Goal: Transaction & Acquisition: Book appointment/travel/reservation

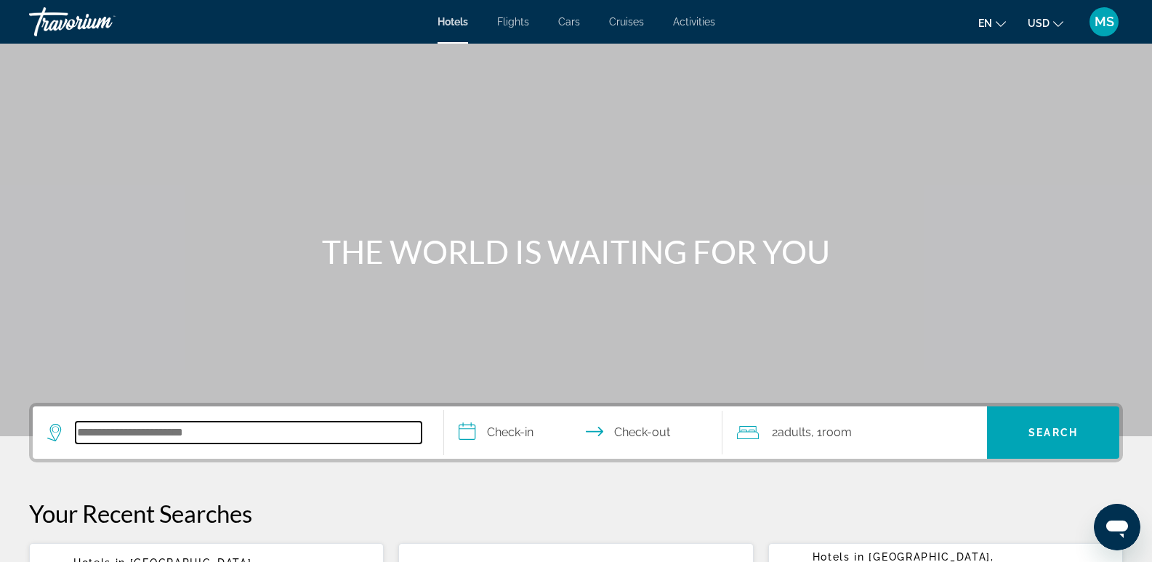
click at [82, 434] on input "Search hotel destination" at bounding box center [249, 432] width 346 height 22
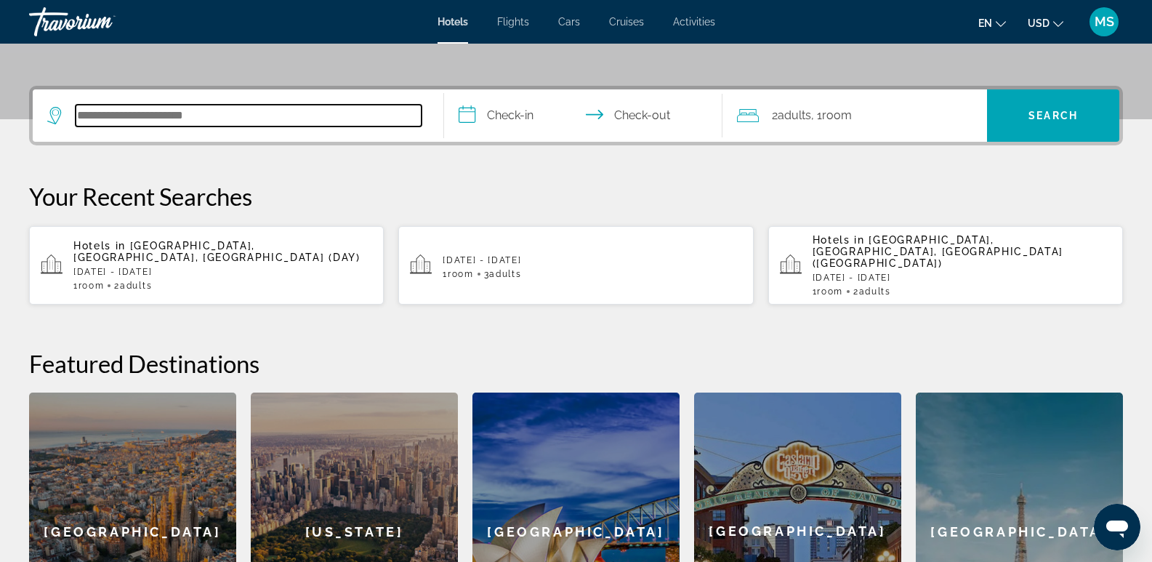
scroll to position [355, 0]
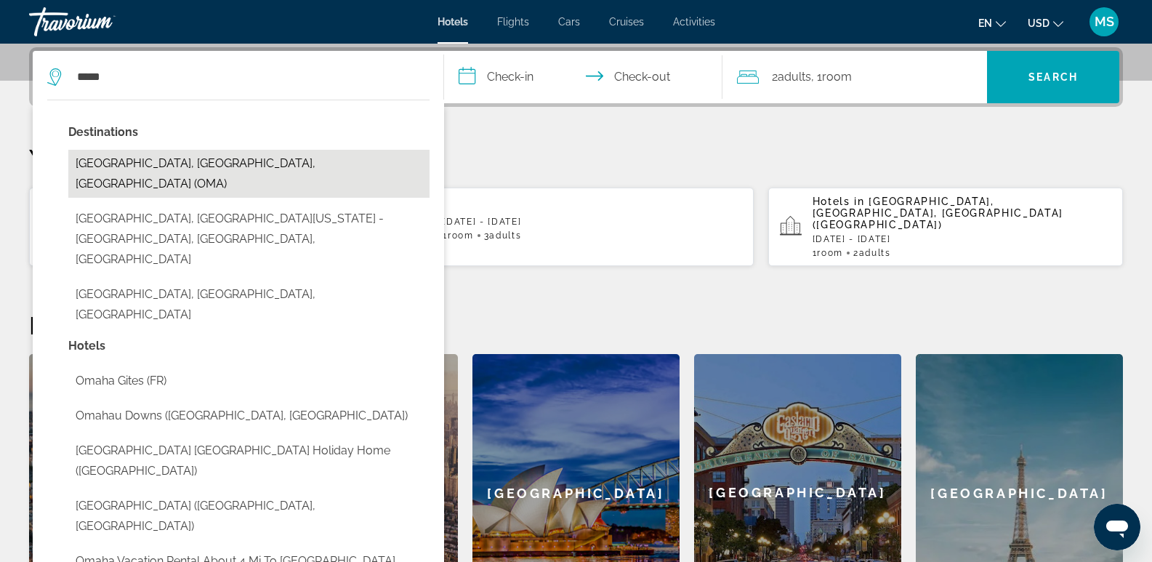
click at [204, 157] on button "[GEOGRAPHIC_DATA], [GEOGRAPHIC_DATA], [GEOGRAPHIC_DATA] (OMA)" at bounding box center [248, 174] width 361 height 48
type input "**********"
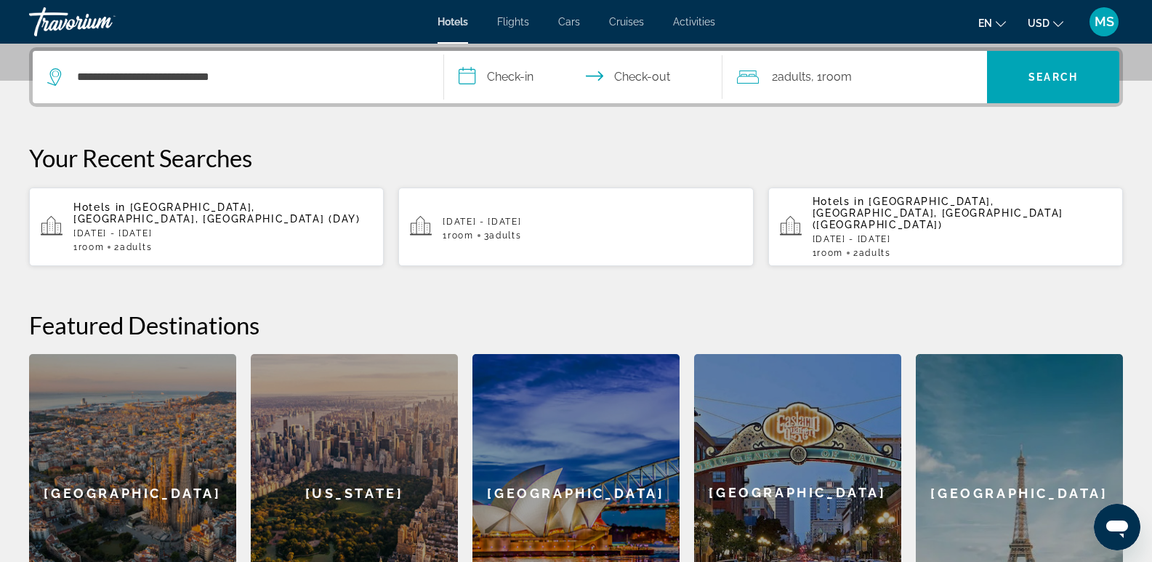
click at [495, 75] on input "**********" at bounding box center [586, 79] width 285 height 57
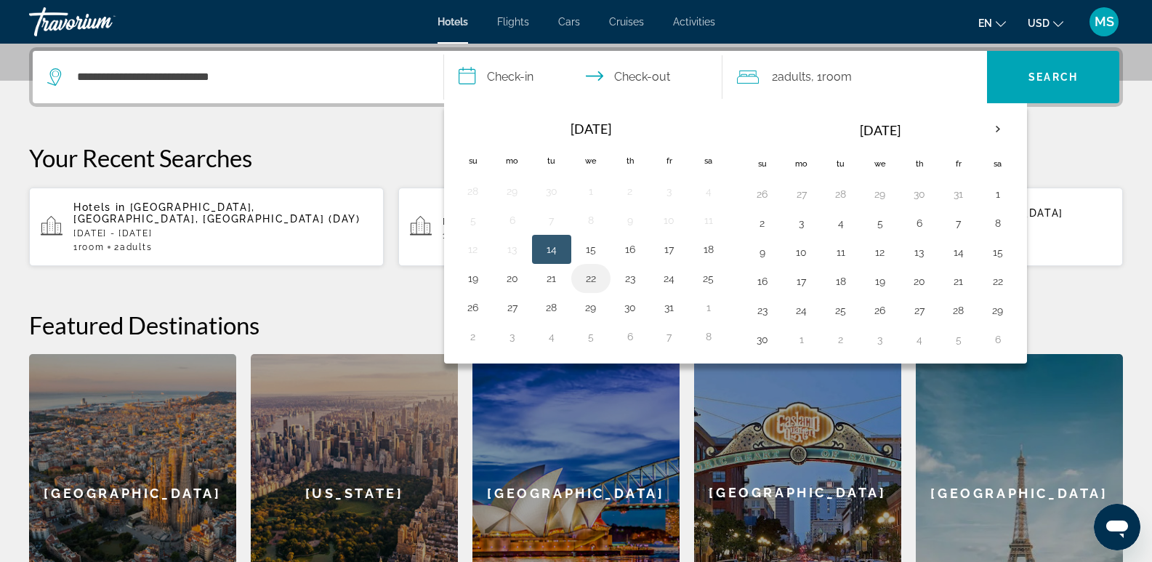
click at [593, 280] on button "22" at bounding box center [590, 278] width 23 height 20
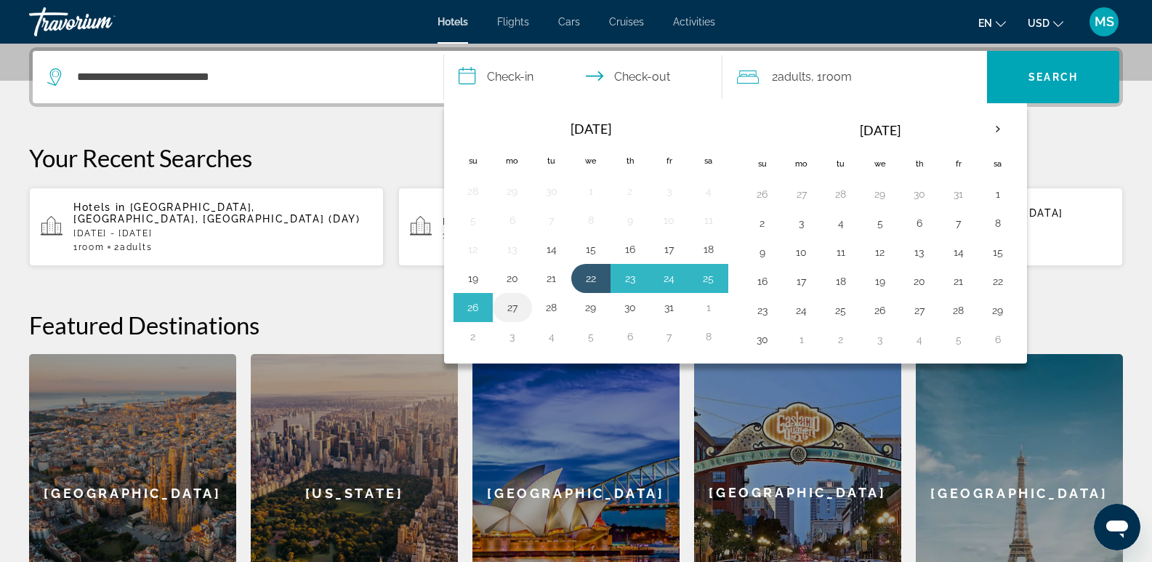
click at [511, 308] on button "27" at bounding box center [512, 307] width 23 height 20
type input "**********"
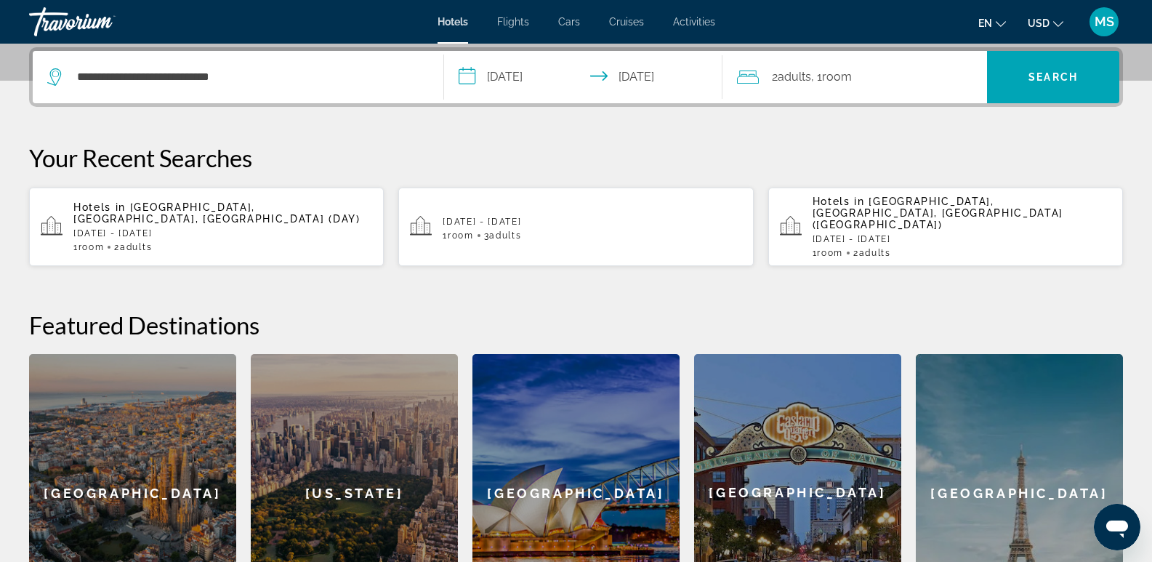
click at [848, 72] on span "Room" at bounding box center [837, 77] width 30 height 14
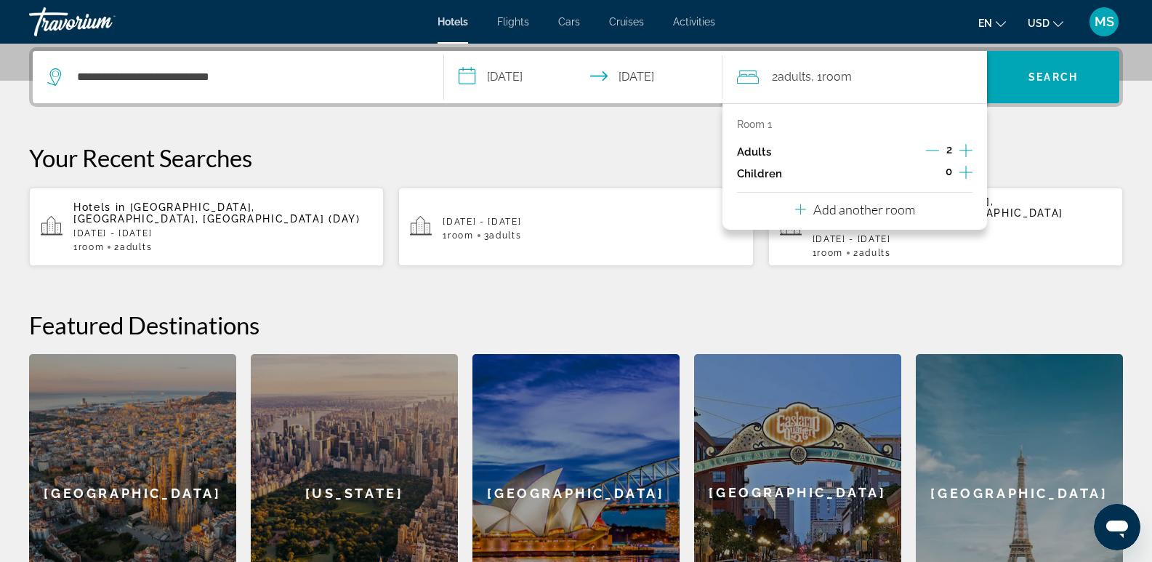
click at [966, 150] on icon "Increment adults" at bounding box center [965, 150] width 13 height 13
click at [1030, 139] on div "**********" at bounding box center [576, 339] width 1152 height 585
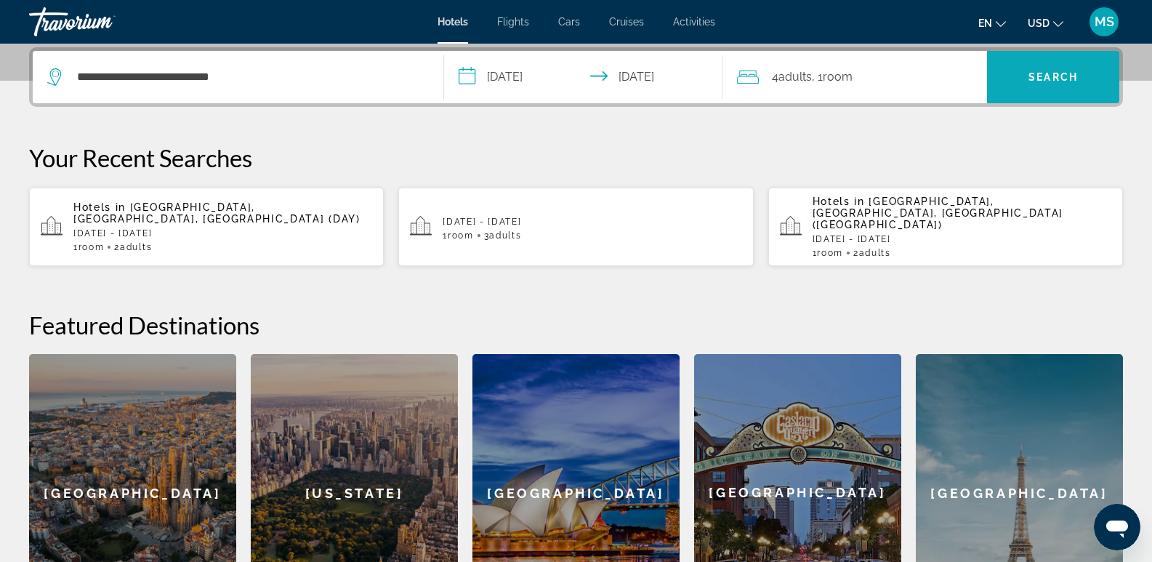
click at [1054, 68] on span "Search" at bounding box center [1053, 77] width 132 height 35
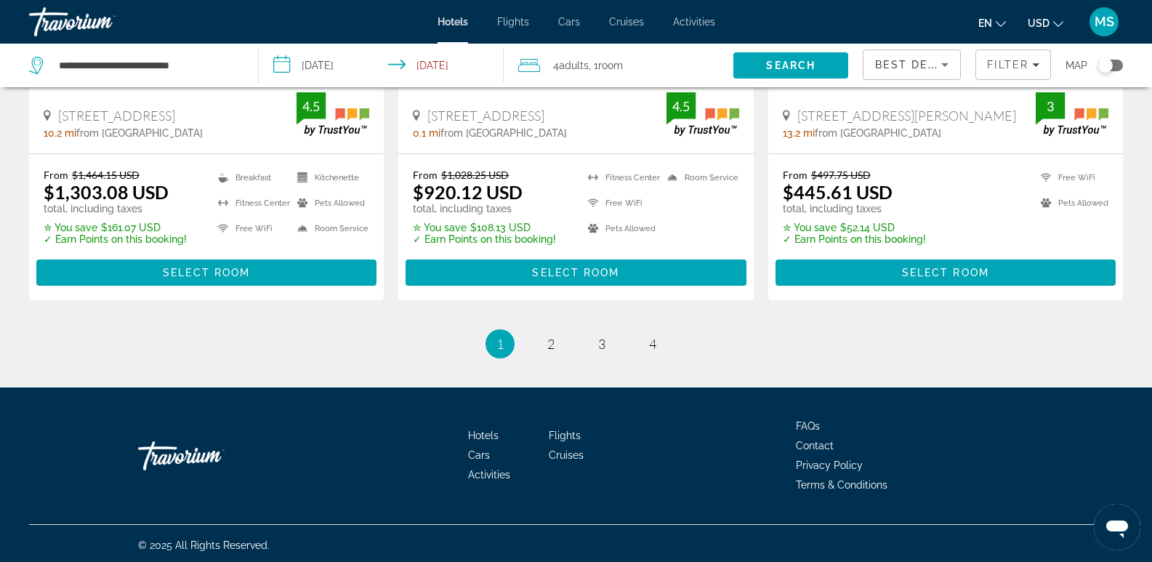
scroll to position [2043, 0]
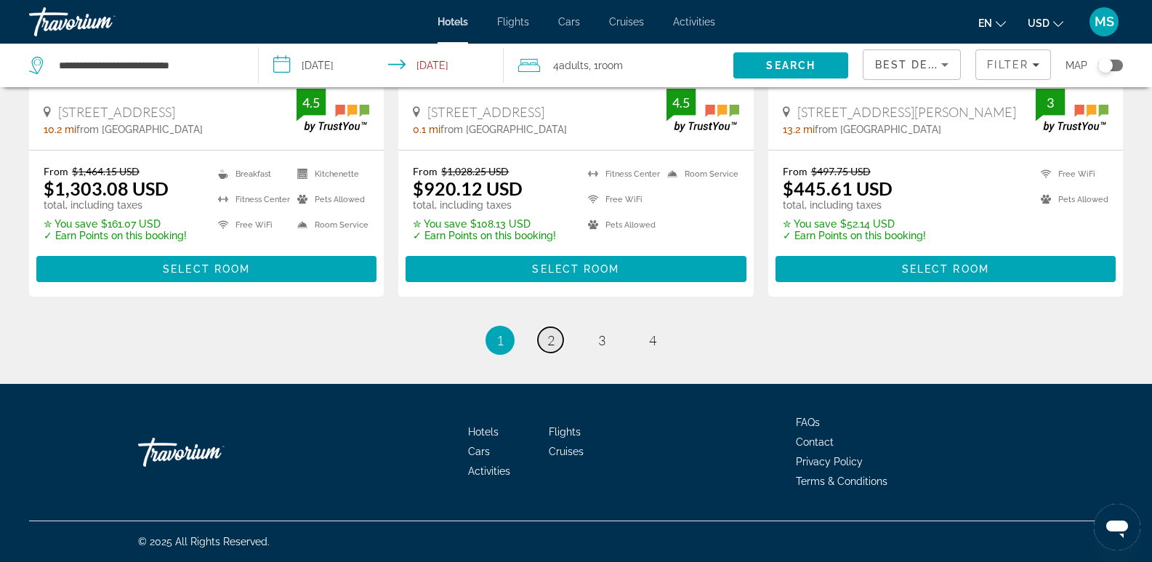
click at [551, 330] on link "page 2" at bounding box center [550, 339] width 25 height 25
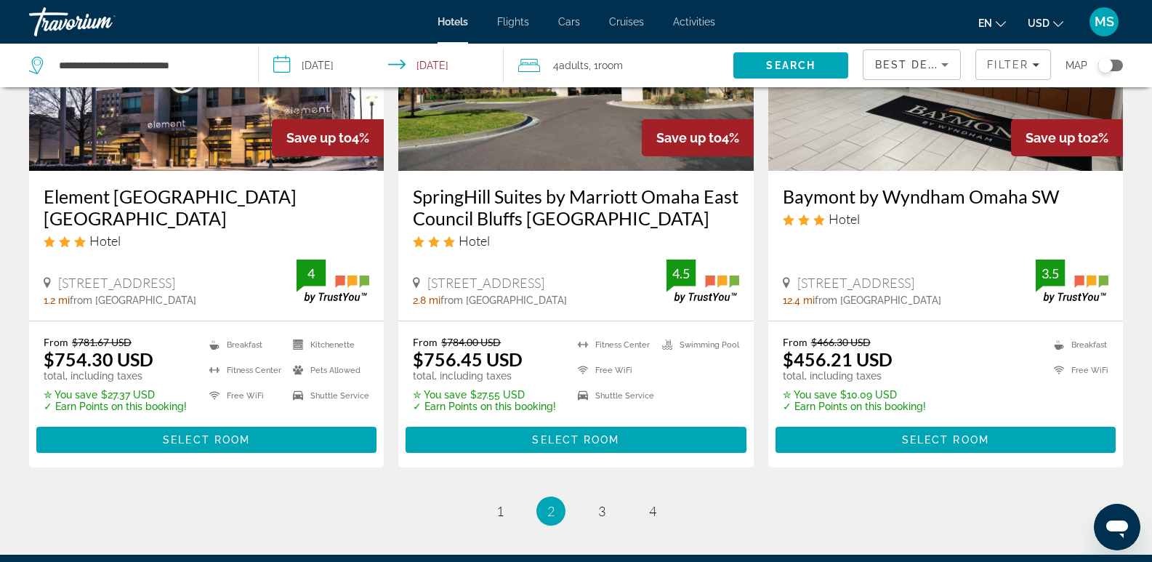
scroll to position [1986, 0]
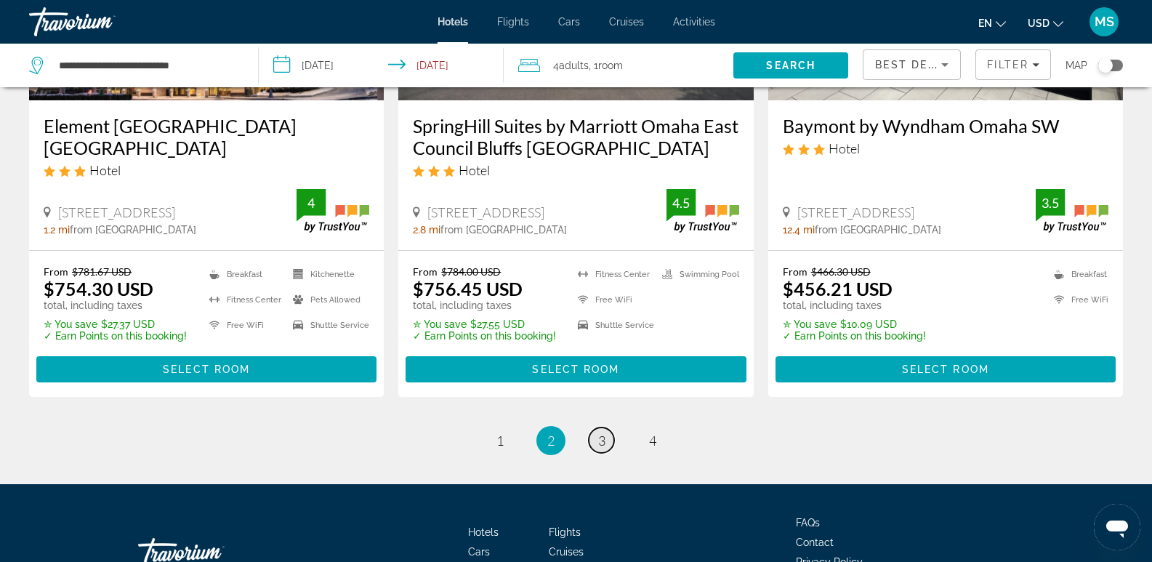
click at [599, 432] on span "3" at bounding box center [601, 440] width 7 height 16
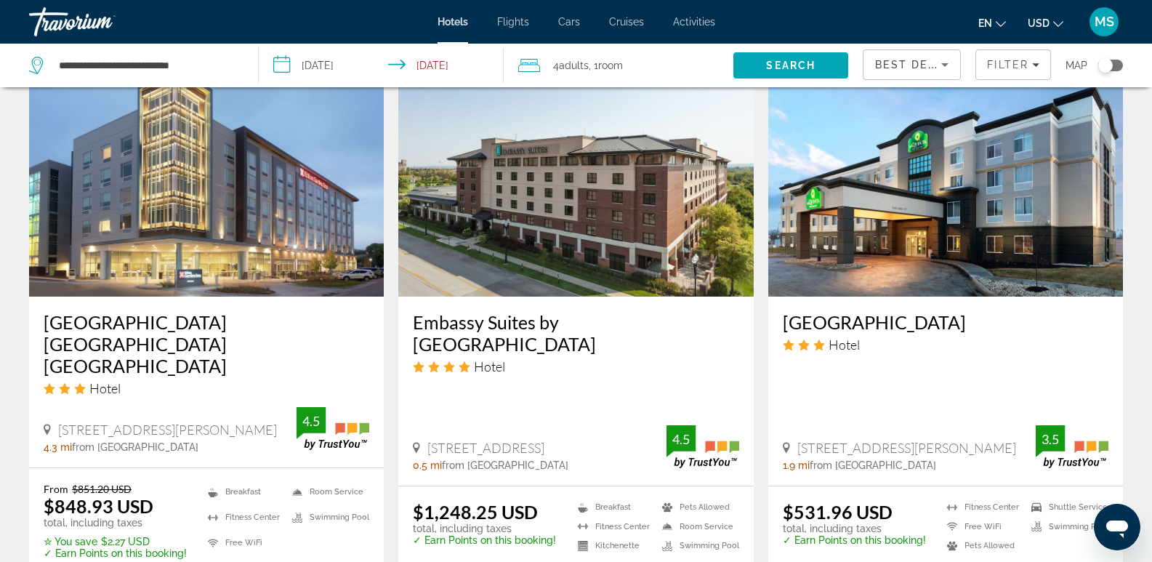
scroll to position [1157, 0]
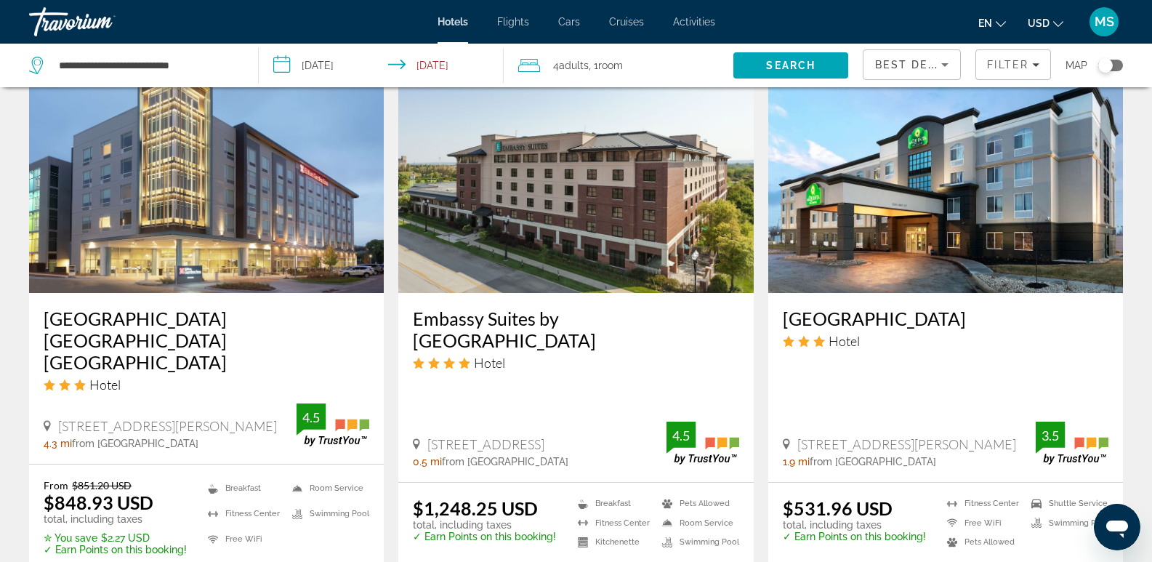
click at [930, 228] on img "Main content" at bounding box center [945, 176] width 355 height 233
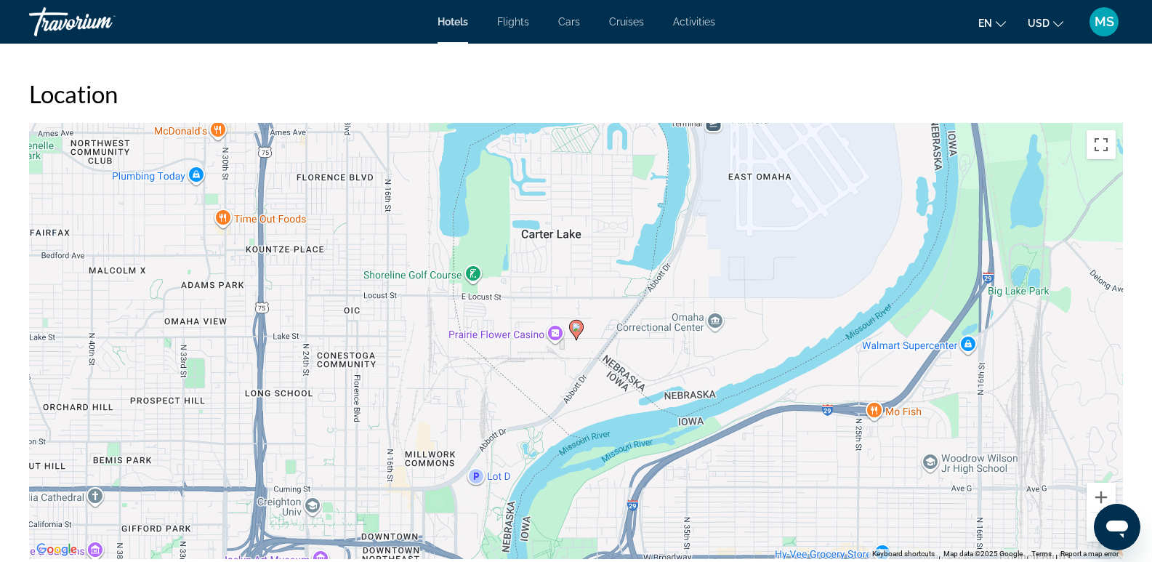
scroll to position [1393, 0]
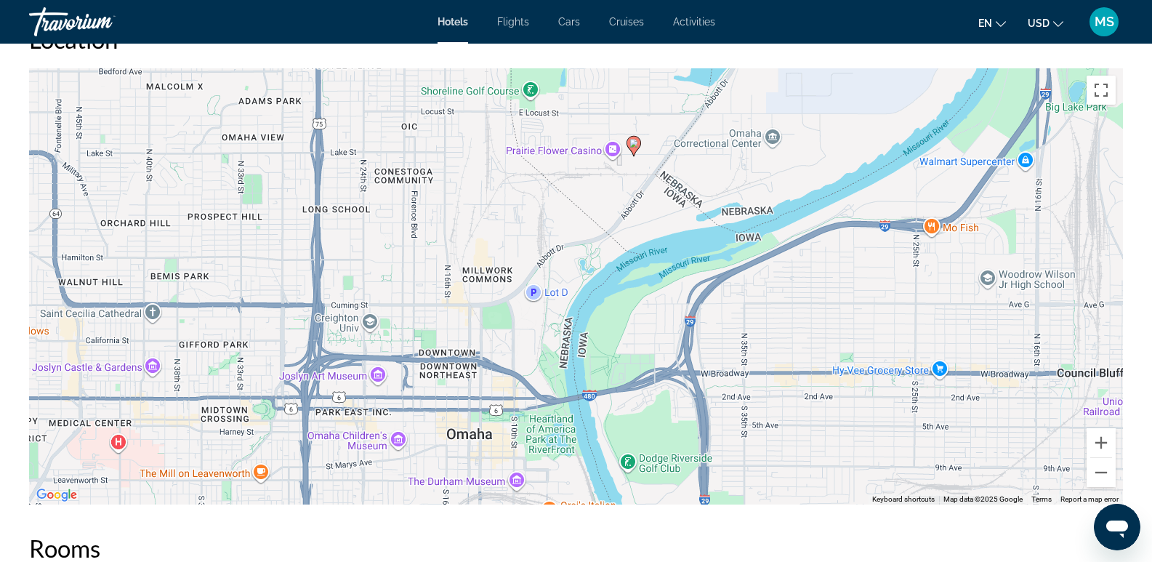
drag, startPoint x: 456, startPoint y: 379, endPoint x: 515, endPoint y: 246, distance: 145.4
click at [515, 246] on div "To activate drag with keyboard, press Alt + Enter. Once in keyboard drag state,…" at bounding box center [576, 286] width 1094 height 436
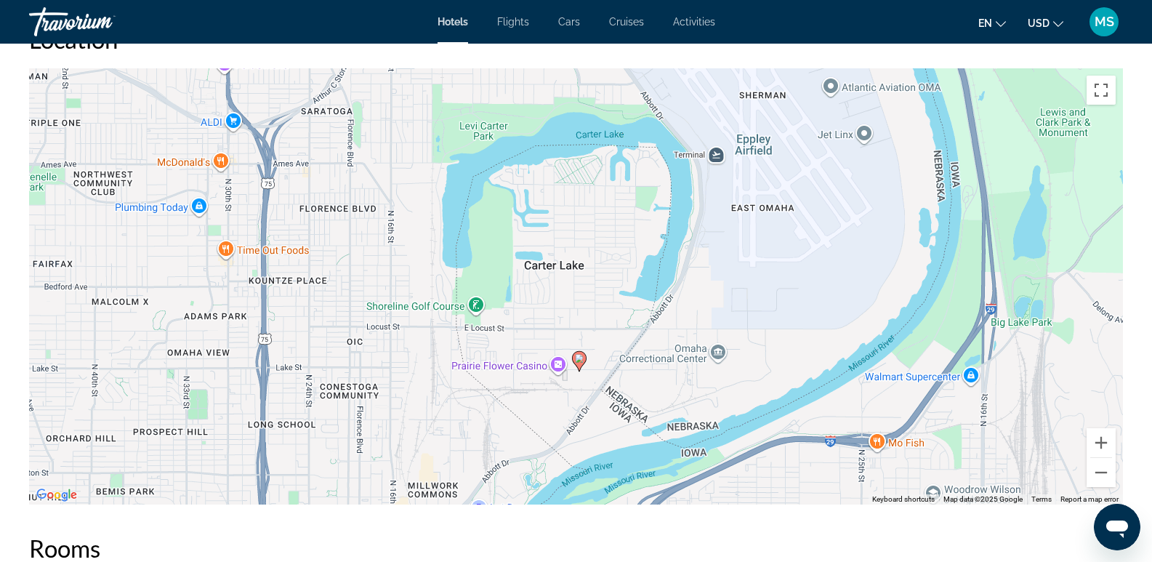
drag, startPoint x: 503, startPoint y: 229, endPoint x: 445, endPoint y: 450, distance: 228.9
click at [445, 450] on div "To activate drag with keyboard, press Alt + Enter. Once in keyboard drag state,…" at bounding box center [576, 286] width 1094 height 436
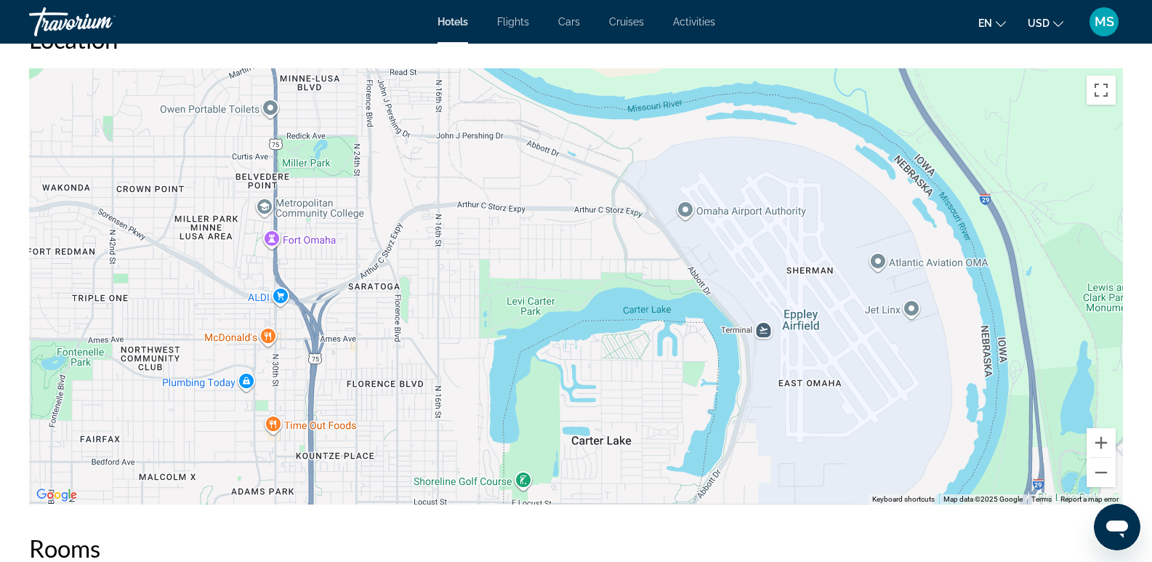
drag, startPoint x: 373, startPoint y: 266, endPoint x: 427, endPoint y: 440, distance: 182.5
click at [427, 440] on div "To activate drag with keyboard, press Alt + Enter. Once in keyboard drag state,…" at bounding box center [576, 286] width 1094 height 436
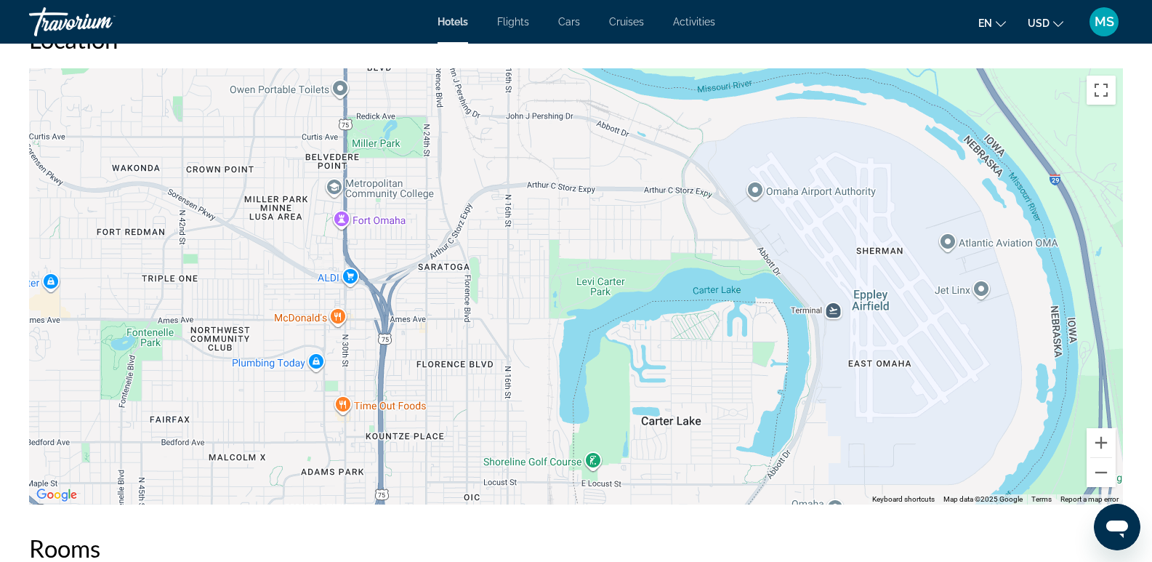
drag, startPoint x: 437, startPoint y: 259, endPoint x: 509, endPoint y: 246, distance: 72.5
click at [509, 246] on div "To activate drag with keyboard, press Alt + Enter. Once in keyboard drag state,…" at bounding box center [576, 286] width 1094 height 436
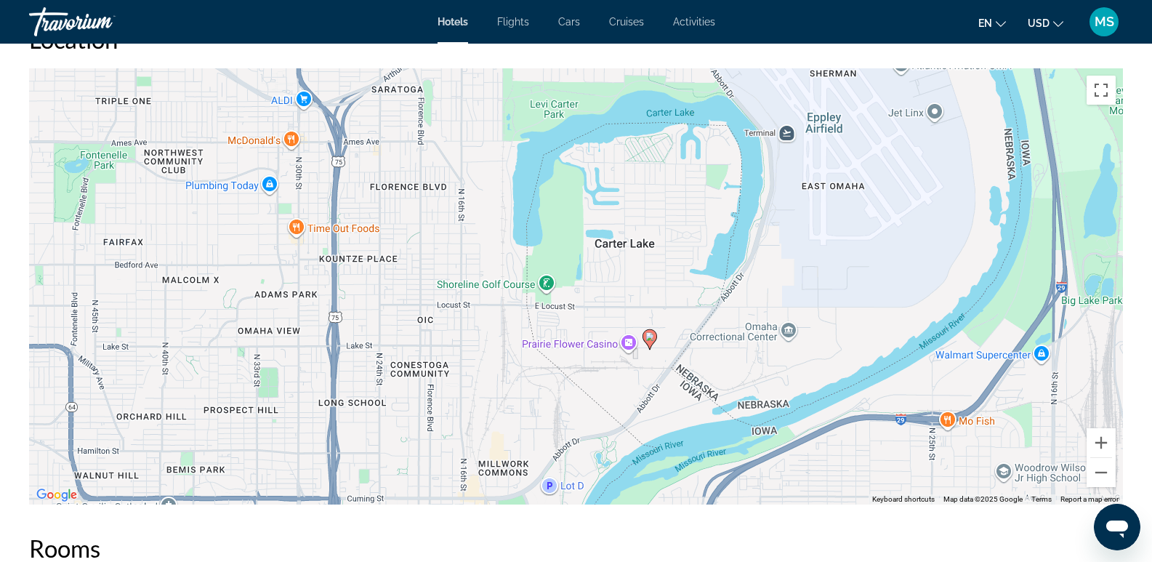
drag, startPoint x: 485, startPoint y: 444, endPoint x: 438, endPoint y: 262, distance: 188.4
click at [438, 262] on div "To activate drag with keyboard, press Alt + Enter. Once in keyboard drag state,…" at bounding box center [576, 286] width 1094 height 436
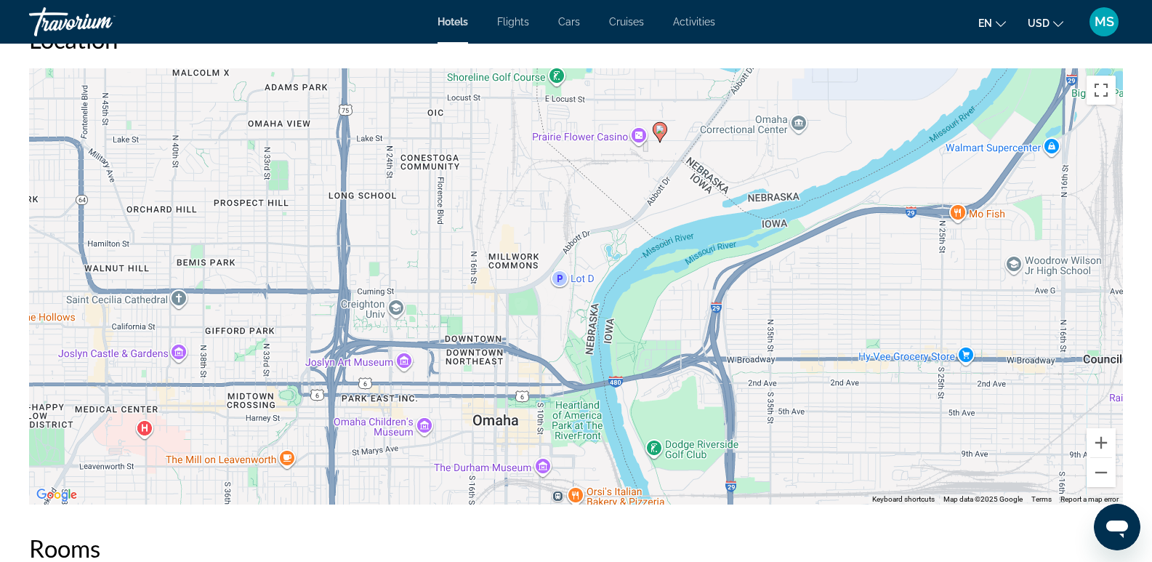
drag, startPoint x: 380, startPoint y: 446, endPoint x: 392, endPoint y: 215, distance: 231.3
click at [392, 215] on div "To activate drag with keyboard, press Alt + Enter. Once in keyboard drag state,…" at bounding box center [576, 286] width 1094 height 436
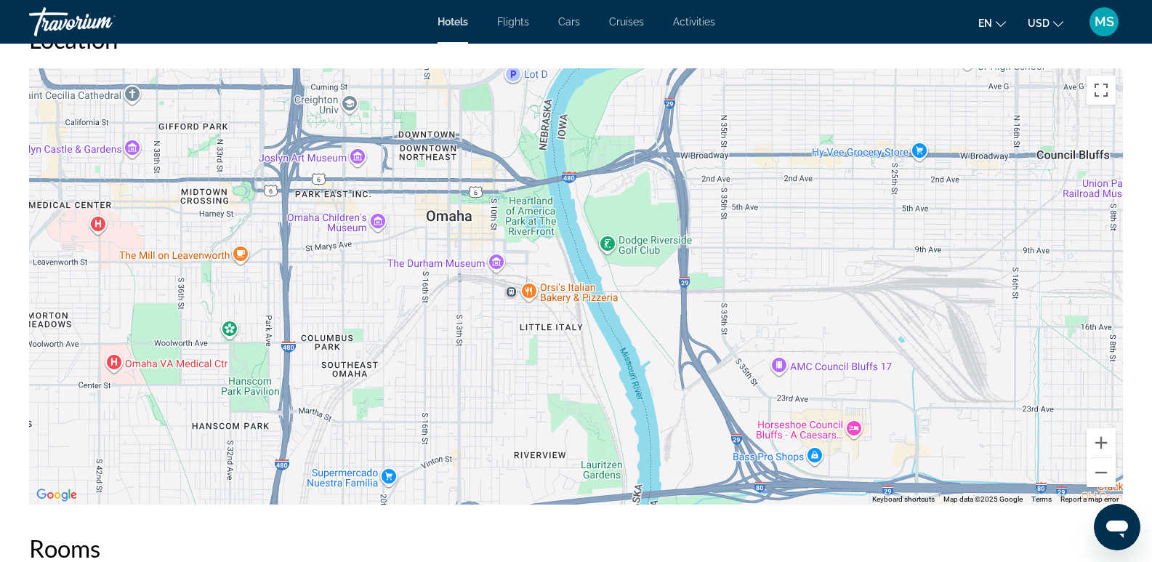
drag, startPoint x: 434, startPoint y: 472, endPoint x: 385, endPoint y: 286, distance: 192.3
click at [385, 286] on div "To activate drag with keyboard, press Alt + Enter. Once in keyboard drag state,…" at bounding box center [576, 286] width 1094 height 436
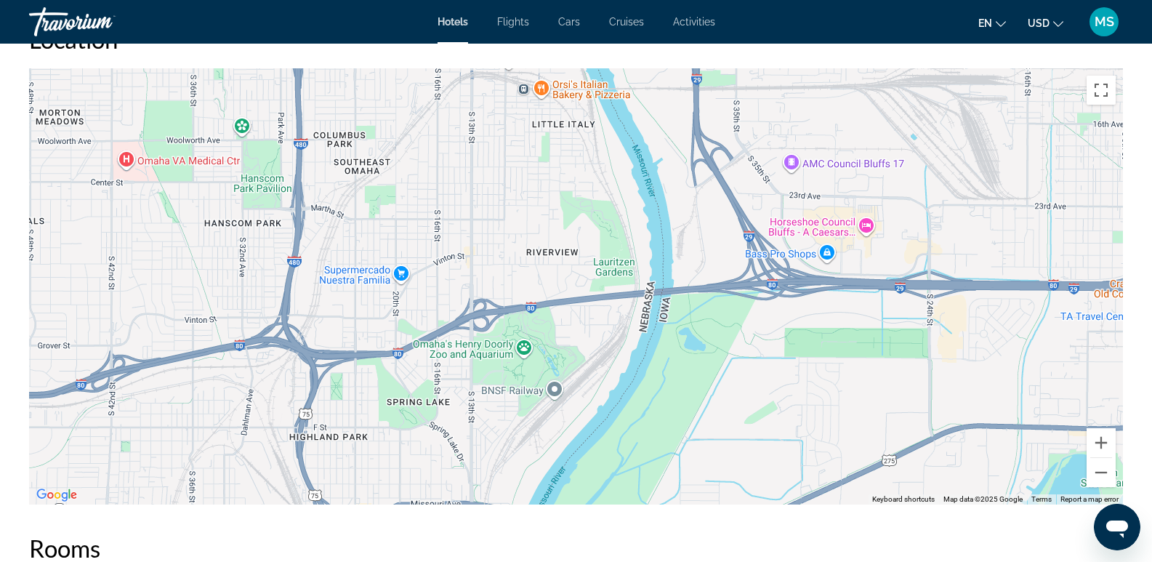
drag, startPoint x: 399, startPoint y: 458, endPoint x: 412, endPoint y: 252, distance: 206.0
click at [412, 252] on div "To activate drag with keyboard, press Alt + Enter. Once in keyboard drag state,…" at bounding box center [576, 286] width 1094 height 436
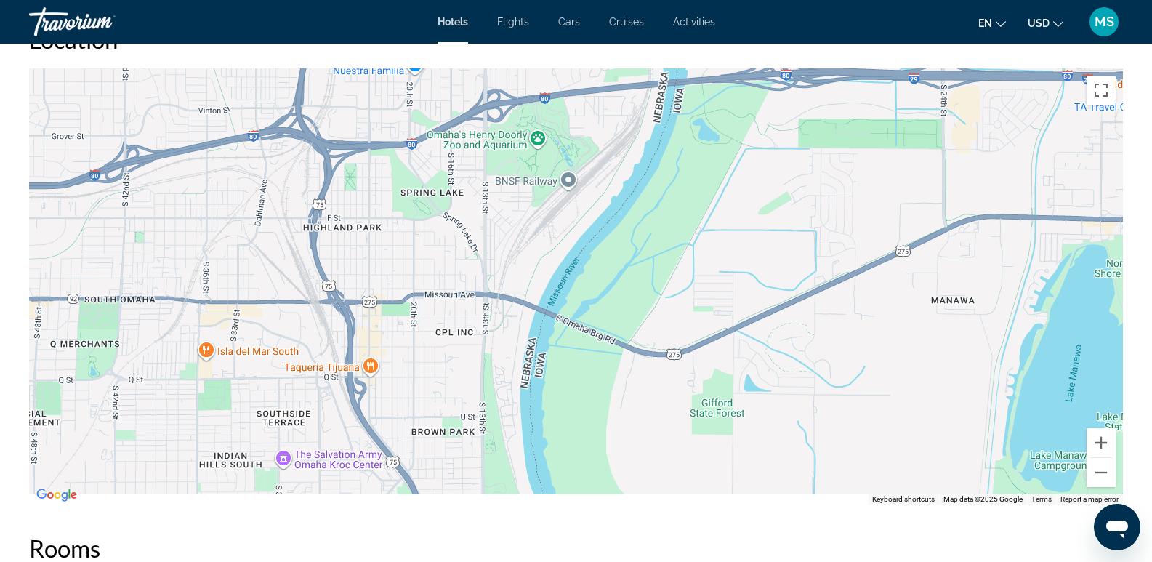
drag, startPoint x: 493, startPoint y: 434, endPoint x: 506, endPoint y: 221, distance: 213.3
click at [506, 221] on div "Main content" at bounding box center [576, 286] width 1094 height 436
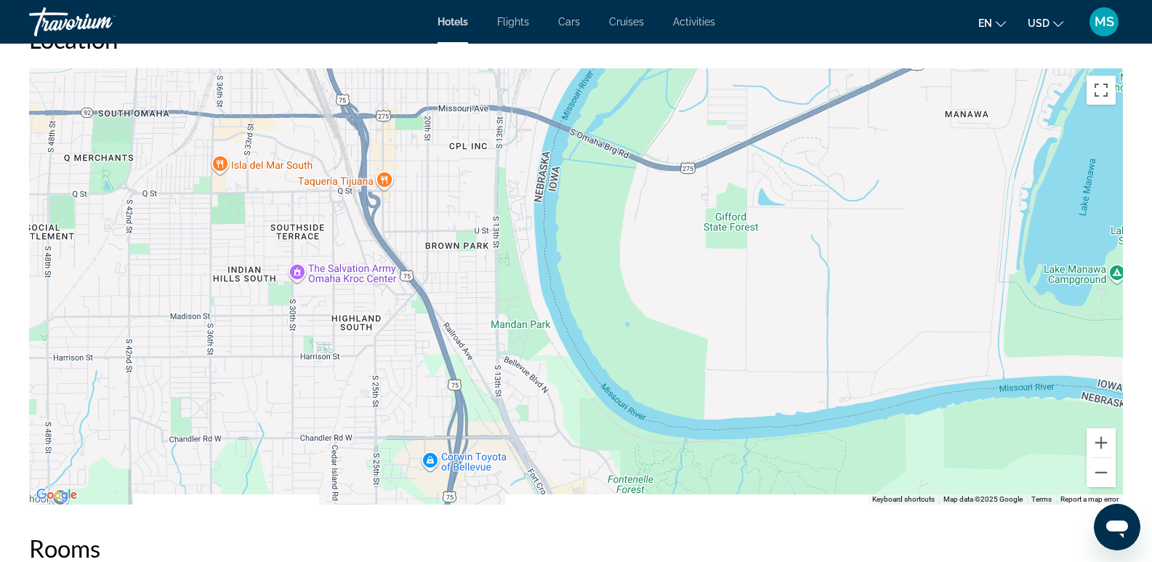
drag, startPoint x: 423, startPoint y: 472, endPoint x: 438, endPoint y: 284, distance: 188.8
click at [438, 284] on div "Main content" at bounding box center [576, 286] width 1094 height 436
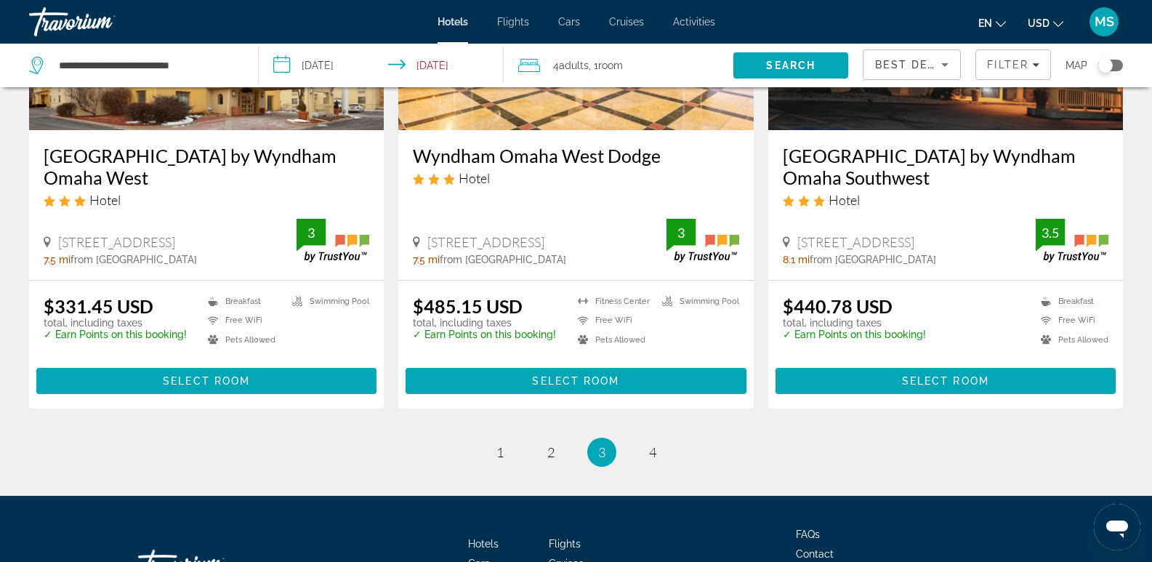
scroll to position [1936, 0]
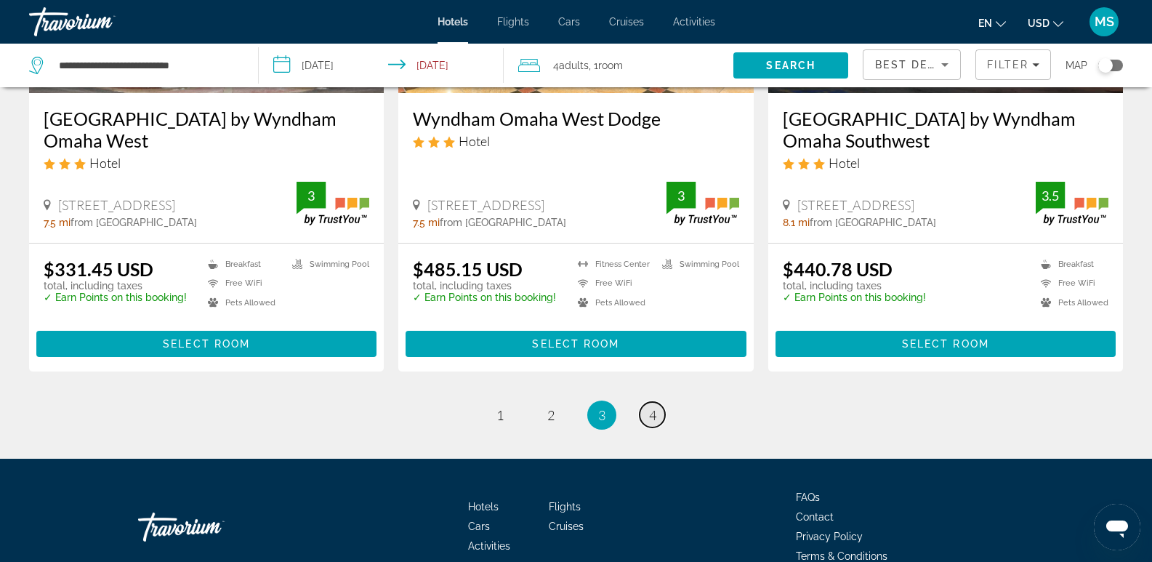
click at [655, 407] on span "4" at bounding box center [652, 415] width 7 height 16
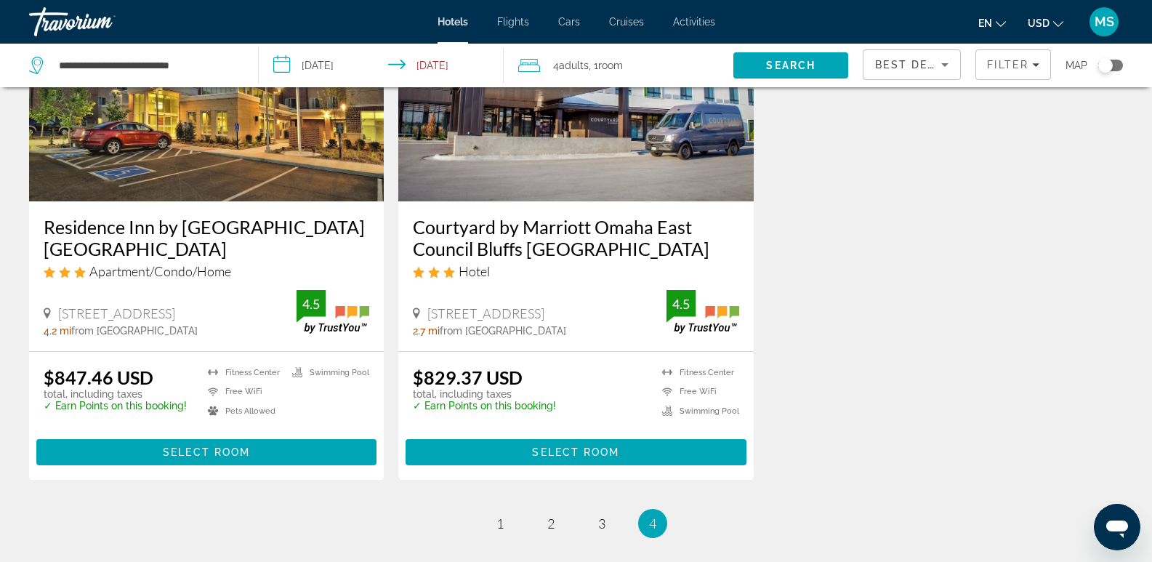
scroll to position [1816, 0]
